Goal: Find specific page/section: Find specific page/section

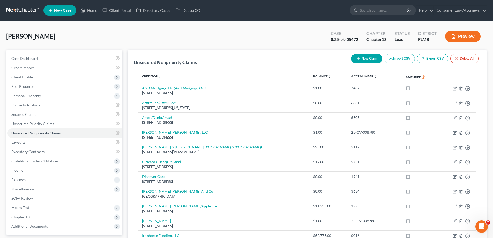
drag, startPoint x: 102, startPoint y: 4, endPoint x: 91, endPoint y: 9, distance: 11.9
click at [102, 4] on ul "New Case Home Client Portal Directory Cases DebtorCC - No Result - See all resu…" at bounding box center [266, 10] width 444 height 13
click at [91, 9] on link "Home" at bounding box center [89, 10] width 22 height 9
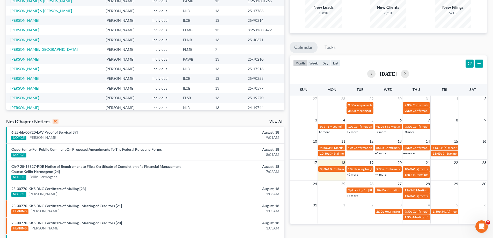
scroll to position [52, 0]
click at [334, 170] on span "341 & Confirmation Hearing [PERSON_NAME]" at bounding box center [355, 169] width 63 height 4
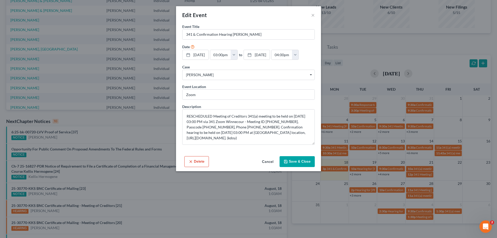
click at [296, 162] on button "Save & Close" at bounding box center [297, 161] width 35 height 11
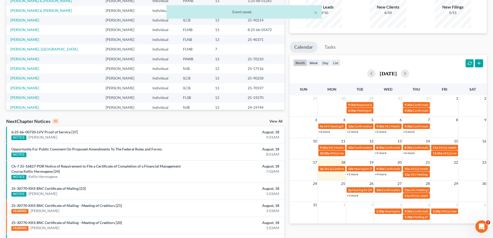
click at [355, 174] on link "+2 more" at bounding box center [352, 174] width 11 height 4
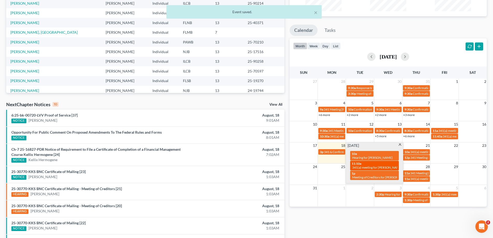
scroll to position [78, 0]
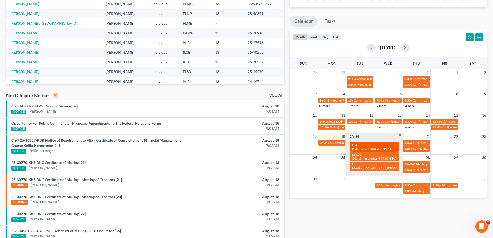
click at [370, 150] on span "Hearing for [PERSON_NAME]" at bounding box center [372, 149] width 40 height 4
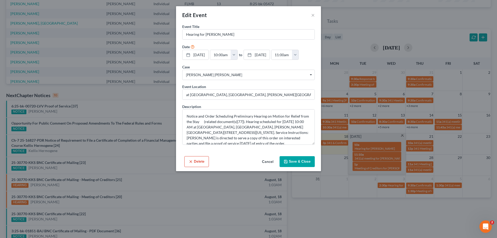
click at [303, 163] on button "Save & Close" at bounding box center [297, 161] width 35 height 11
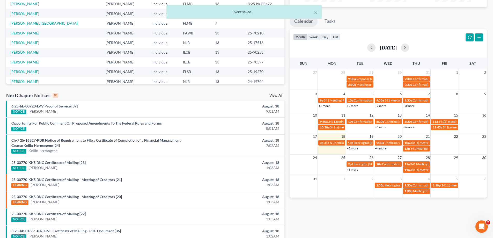
click at [380, 148] on link "+4 more" at bounding box center [380, 148] width 11 height 4
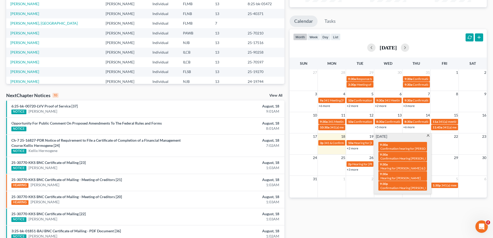
click at [393, 205] on div "Monthly Progress Bankruptcy Bankruptcy [DATE] [DATE] [DATE] [DATE] [DATE] [DATE…" at bounding box center [388, 116] width 203 height 335
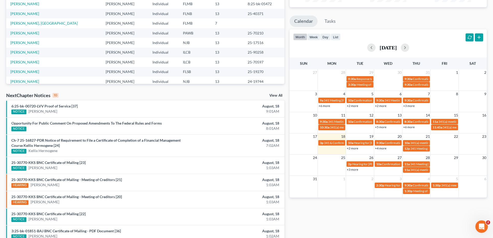
click at [354, 170] on link "+3 more" at bounding box center [352, 170] width 11 height 4
click at [329, 217] on div "Monthly Progress Bankruptcy Bankruptcy [DATE] [DATE] [DATE] [DATE] [DATE] [DATE…" at bounding box center [388, 116] width 203 height 335
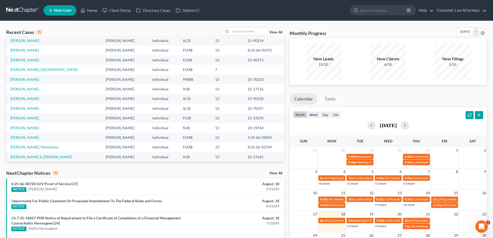
scroll to position [35, 0]
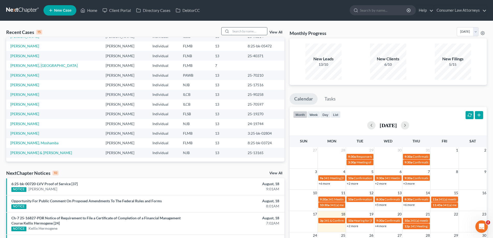
click at [256, 31] on input "search" at bounding box center [249, 31] width 36 height 8
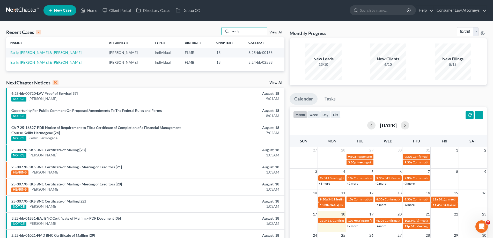
scroll to position [0, 0]
type input "early"
drag, startPoint x: 253, startPoint y: 53, endPoint x: 239, endPoint y: 53, distance: 14.5
click at [244, 53] on td "8:25-bk-00156" at bounding box center [264, 53] width 40 height 10
copy td "8:25-bk-00156"
